Goal: Task Accomplishment & Management: Use online tool/utility

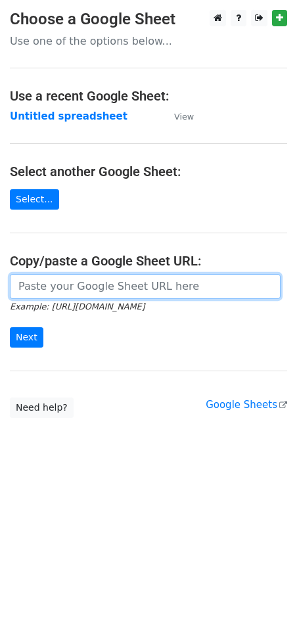
click at [85, 290] on input "url" at bounding box center [145, 286] width 271 height 25
paste input "[URL][DOMAIN_NAME]"
type input "[URL][DOMAIN_NAME]"
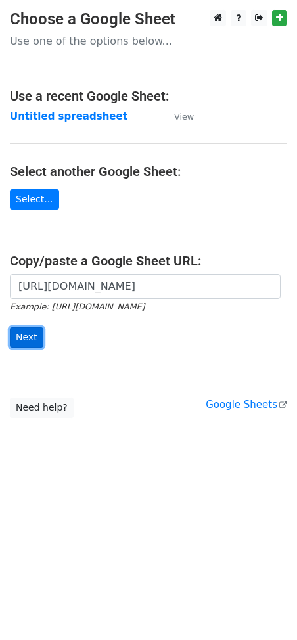
click at [24, 342] on input "Next" at bounding box center [27, 337] width 34 height 20
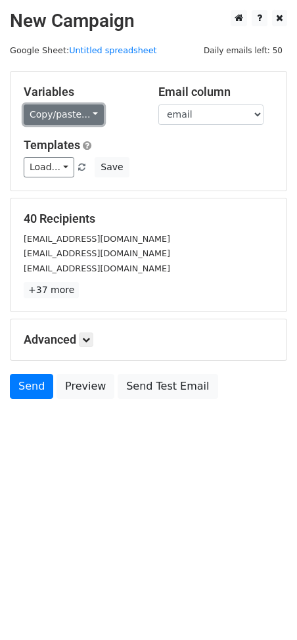
click at [68, 115] on link "Copy/paste..." at bounding box center [64, 114] width 80 height 20
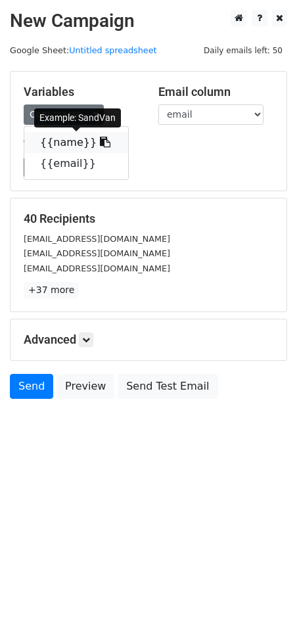
click at [100, 144] on icon at bounding box center [105, 142] width 11 height 11
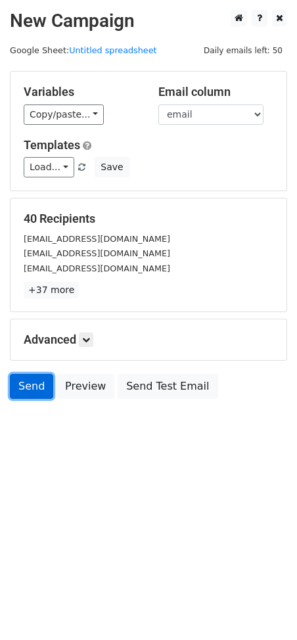
click at [25, 395] on link "Send" at bounding box center [31, 386] width 43 height 25
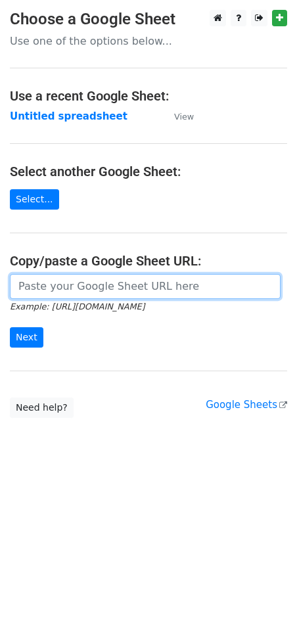
click at [85, 286] on input "url" at bounding box center [145, 286] width 271 height 25
paste input "[URL][DOMAIN_NAME]"
type input "[URL][DOMAIN_NAME]"
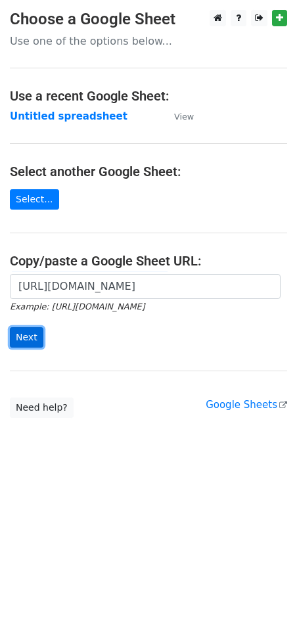
click at [31, 342] on input "Next" at bounding box center [27, 337] width 34 height 20
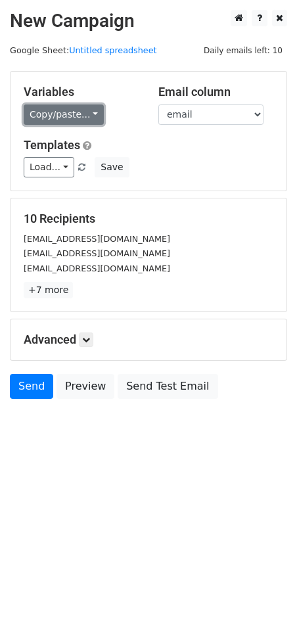
click at [78, 114] on link "Copy/paste..." at bounding box center [64, 114] width 80 height 20
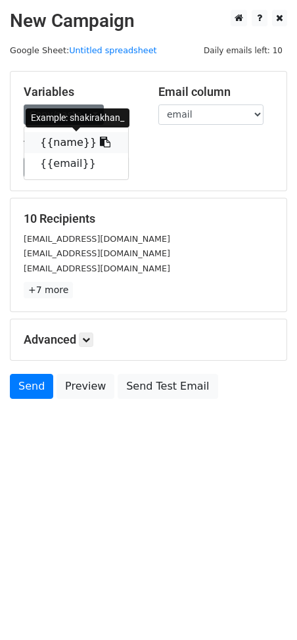
click at [100, 145] on icon at bounding box center [105, 142] width 11 height 11
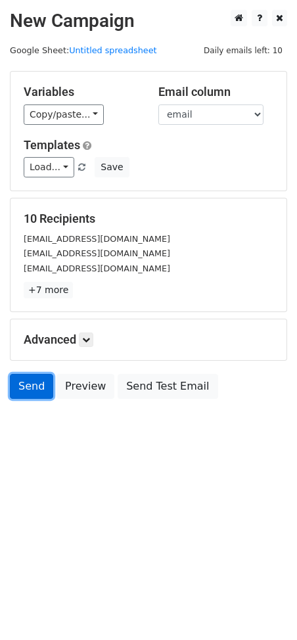
click at [32, 385] on link "Send" at bounding box center [31, 386] width 43 height 25
